Goal: Information Seeking & Learning: Learn about a topic

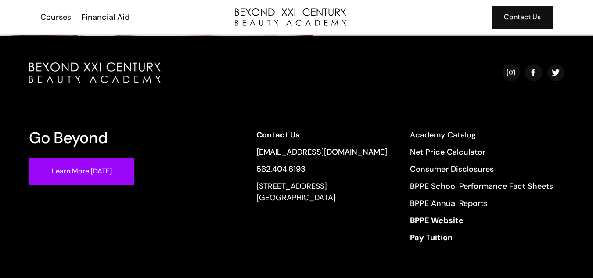
scroll to position [2424, 0]
click at [58, 13] on div "Courses" at bounding box center [55, 16] width 31 height 11
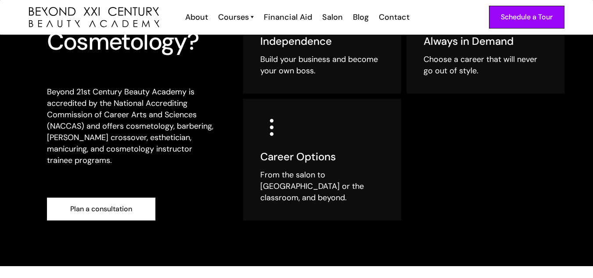
scroll to position [239, 0]
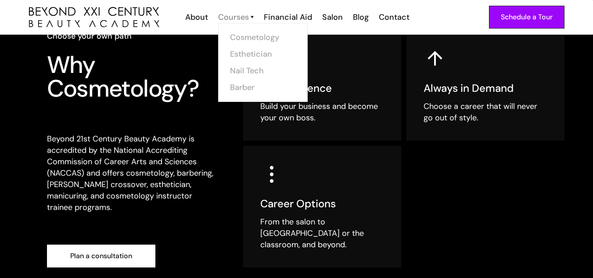
click at [238, 11] on div "Courses" at bounding box center [233, 16] width 31 height 11
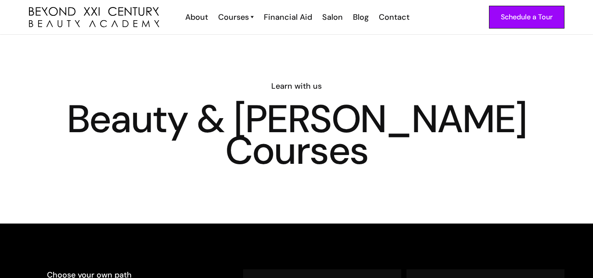
click at [253, 20] on img at bounding box center [252, 16] width 3 height 11
click at [252, 16] on img at bounding box center [252, 16] width 3 height 11
click at [253, 17] on img at bounding box center [252, 16] width 3 height 11
click at [241, 55] on link "Esthetician" at bounding box center [266, 54] width 66 height 17
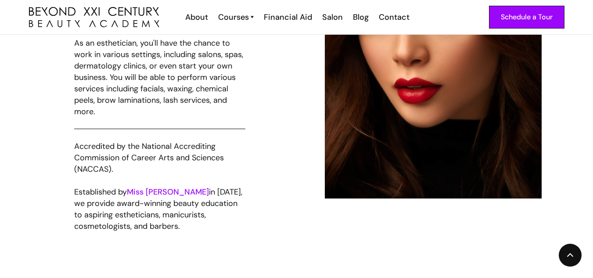
scroll to position [1673, 0]
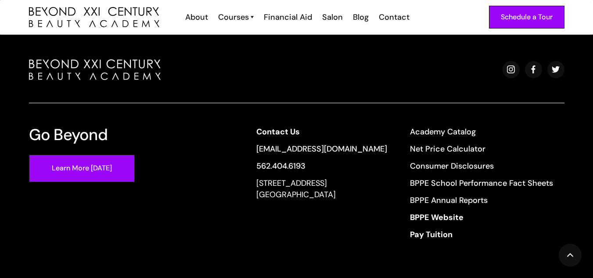
click at [4, 183] on div "Go Beyond Learn More [DATE] Contact Us [EMAIL_ADDRESS][DOMAIN_NAME] 562.404.619…" at bounding box center [296, 180] width 593 height 294
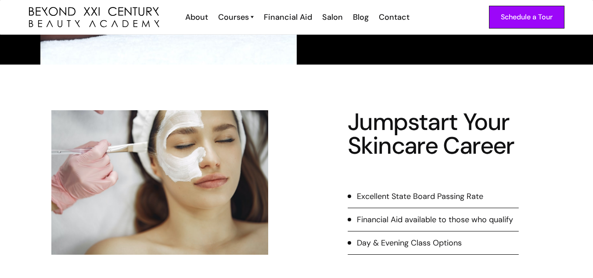
scroll to position [0, 0]
